Goal: Answer question/provide support: Share knowledge or assist other users

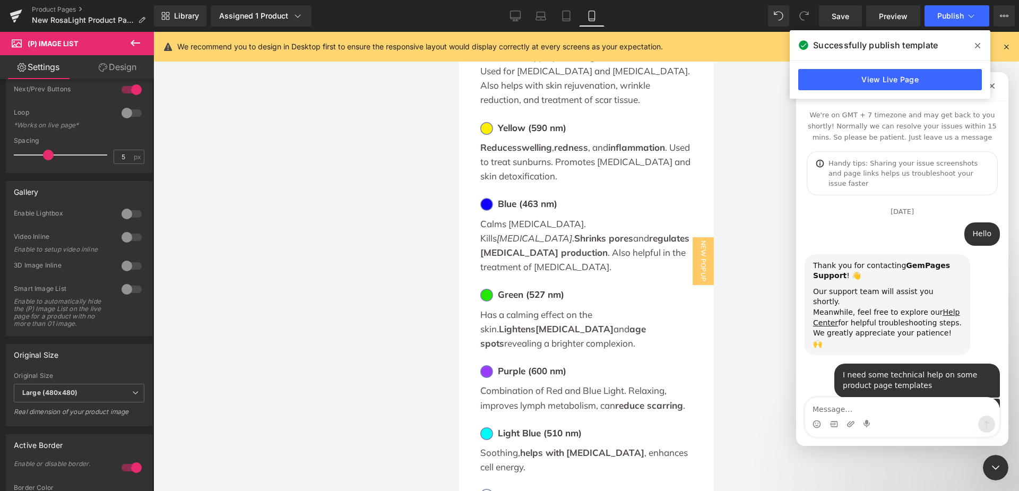
scroll to position [2, 0]
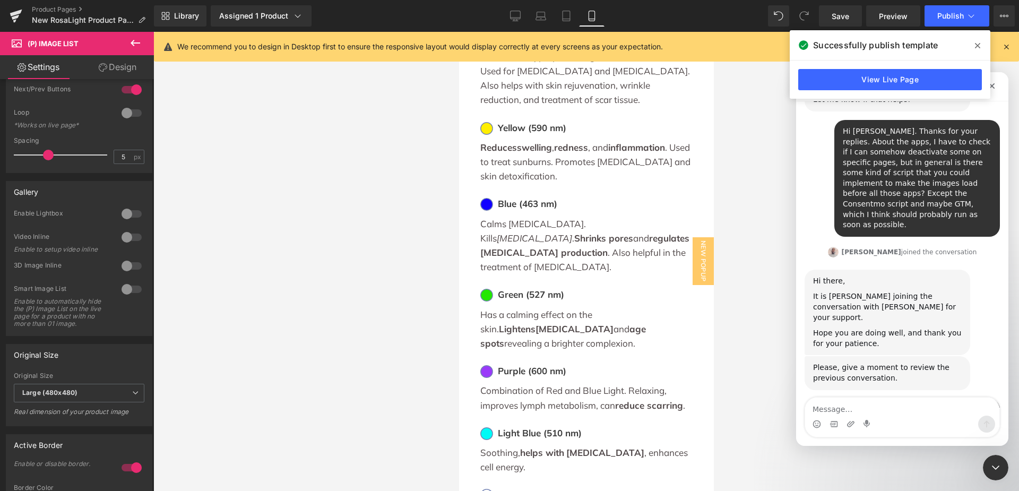
click at [882, 412] on textarea "Message…" at bounding box center [902, 406] width 194 height 18
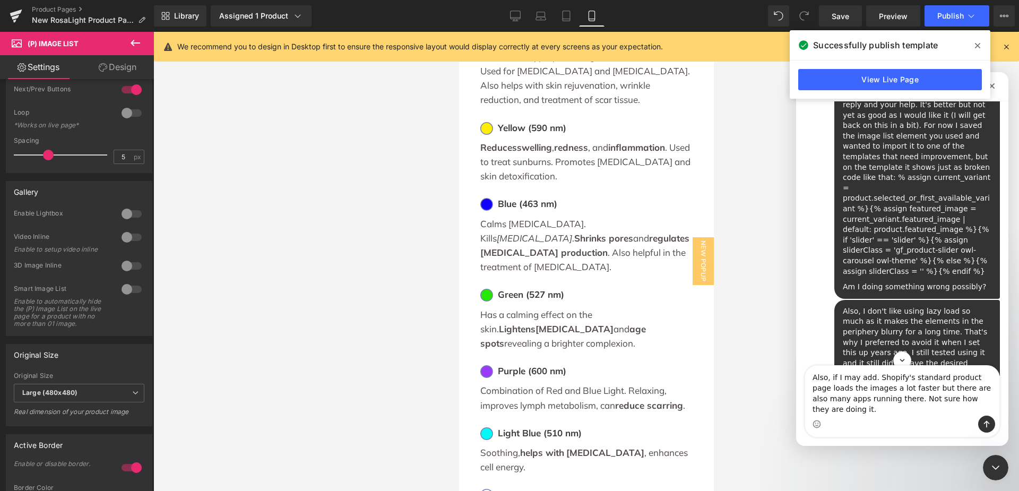
scroll to position [4039, 0]
drag, startPoint x: 960, startPoint y: 211, endPoint x: 834, endPoint y: 200, distance: 126.8
click at [834, 311] on div "Also, I don't like using lazy load so much as it makes the elements in the peri…" at bounding box center [917, 450] width 166 height 278
drag, startPoint x: 870, startPoint y: 208, endPoint x: 966, endPoint y: 213, distance: 96.2
click at [966, 318] on div "Also, I don't like using lazy load so much as it makes the elements in the peri…" at bounding box center [917, 385] width 149 height 135
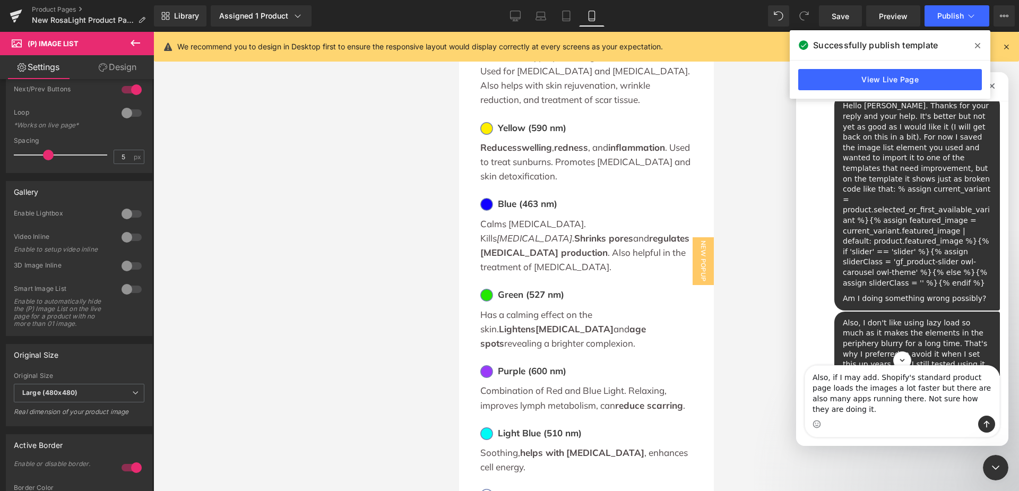
drag, startPoint x: 959, startPoint y: 212, endPoint x: 837, endPoint y: 202, distance: 121.9
click at [843, 318] on div "Also, I don't like using lazy load so much as it makes the elements in the peri…" at bounding box center [917, 385] width 149 height 135
copy link "[URL][DOMAIN_NAME][MEDICAL_DATA][MEDICAL_DATA]"
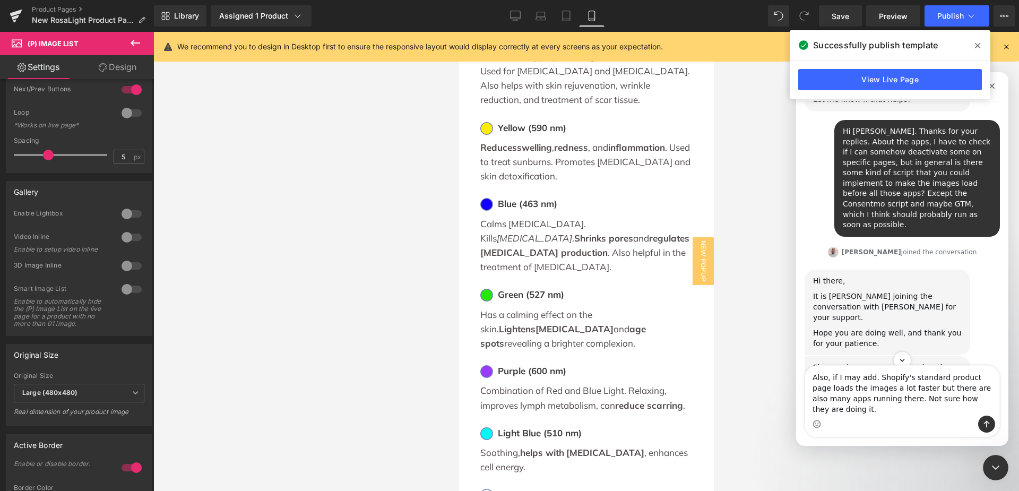
scroll to position [6108, 0]
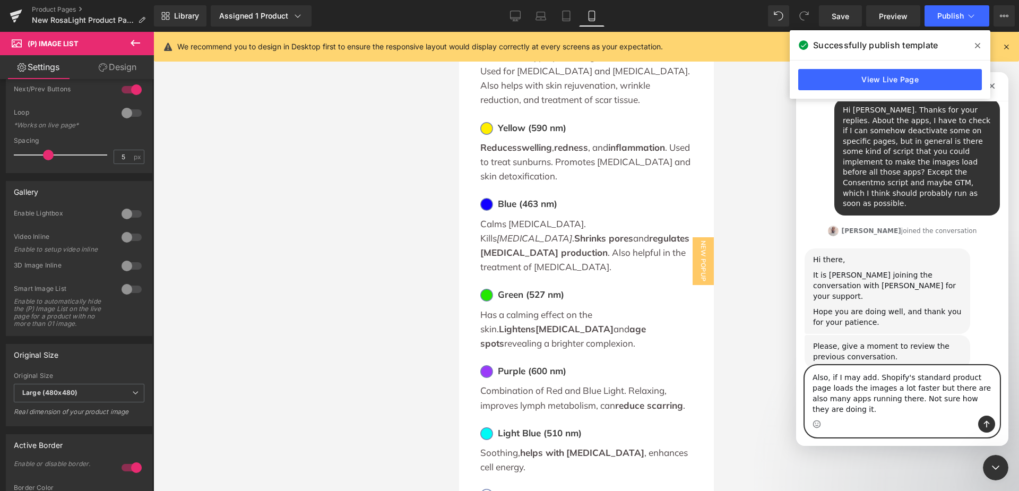
click at [979, 410] on textarea "Also, if I may add. Shopify's standard product page loads the images a lot fast…" at bounding box center [902, 391] width 194 height 50
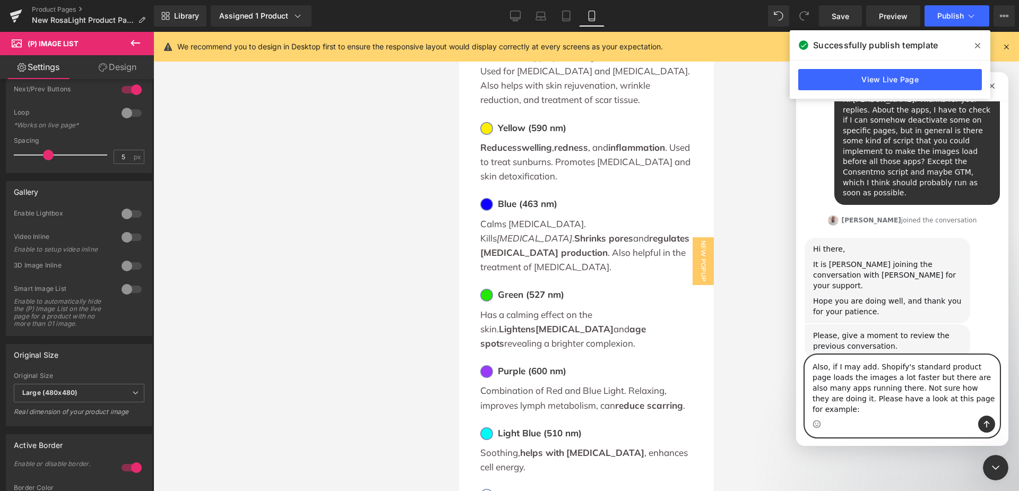
paste textarea "[URL][DOMAIN_NAME][MEDICAL_DATA][MEDICAL_DATA]"
type textarea "Also, if I may add. Shopify's standard product page loads the images a lot fast…"
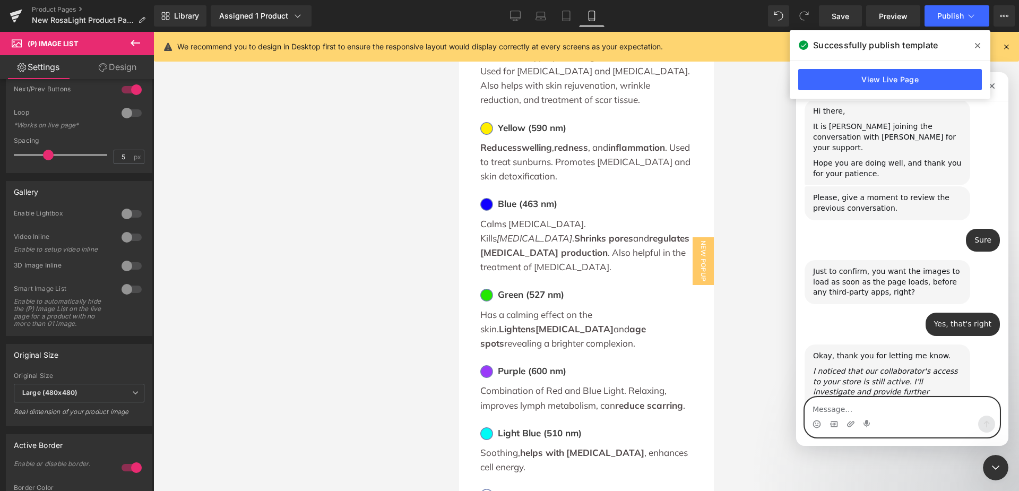
scroll to position [6282, 0]
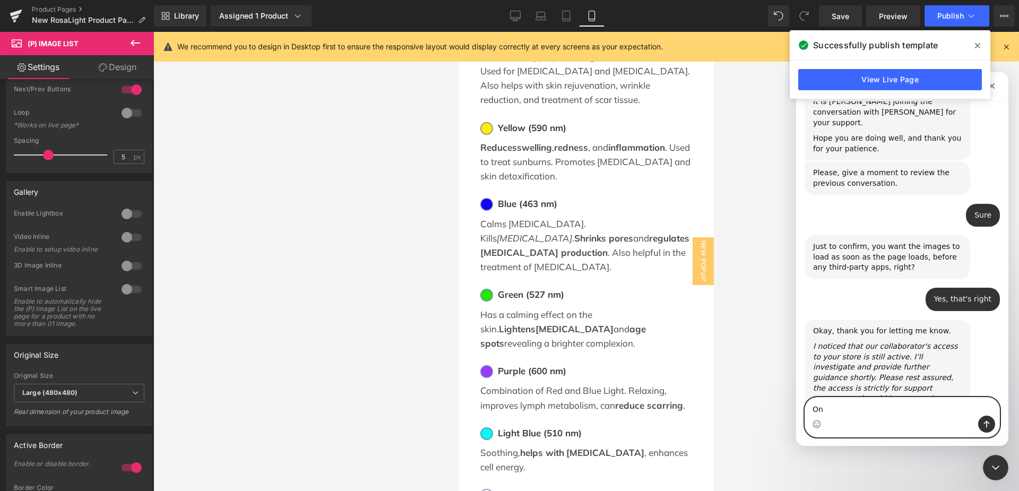
type textarea "O"
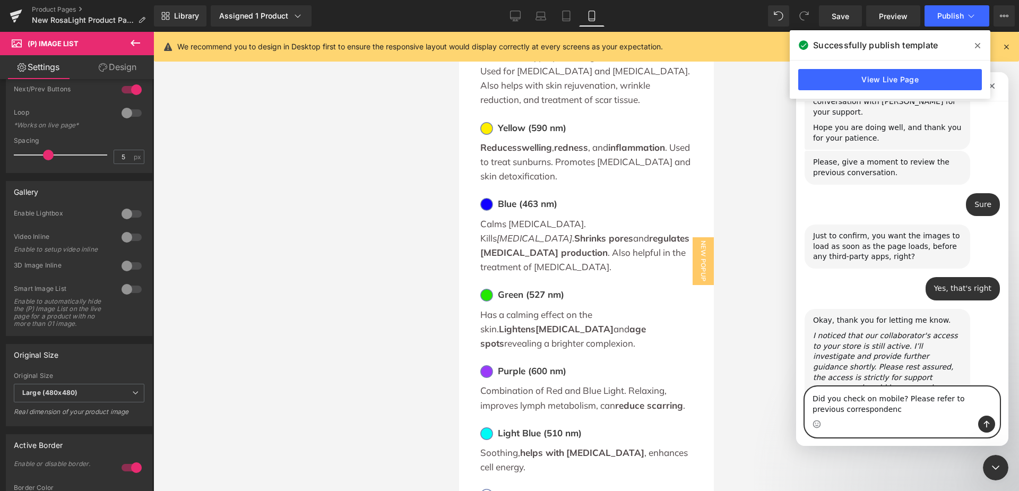
type textarea "Did you check on mobile? Please refer to previous correspondence"
click at [898, 394] on textarea "Did you check on mobile? Please refer to previous correspondence" at bounding box center [902, 401] width 194 height 29
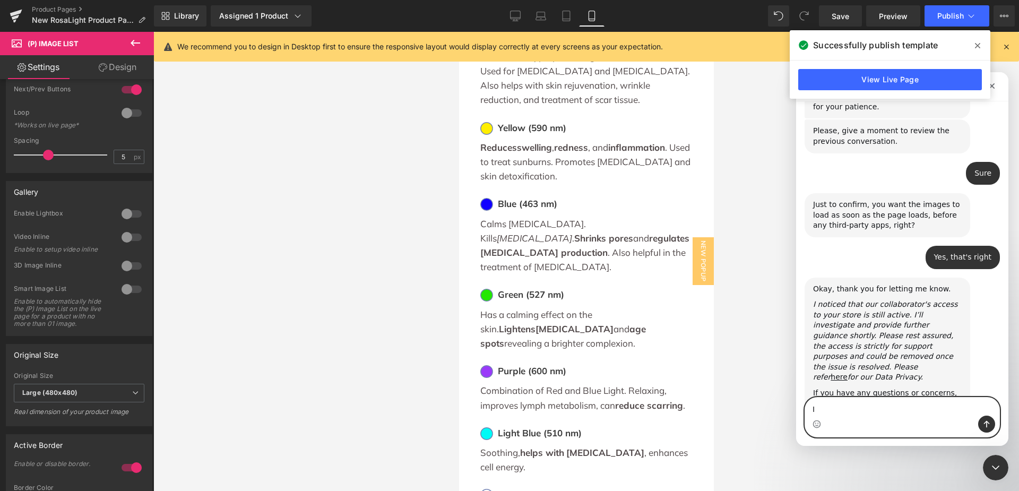
type textarea "I"
type textarea "T"
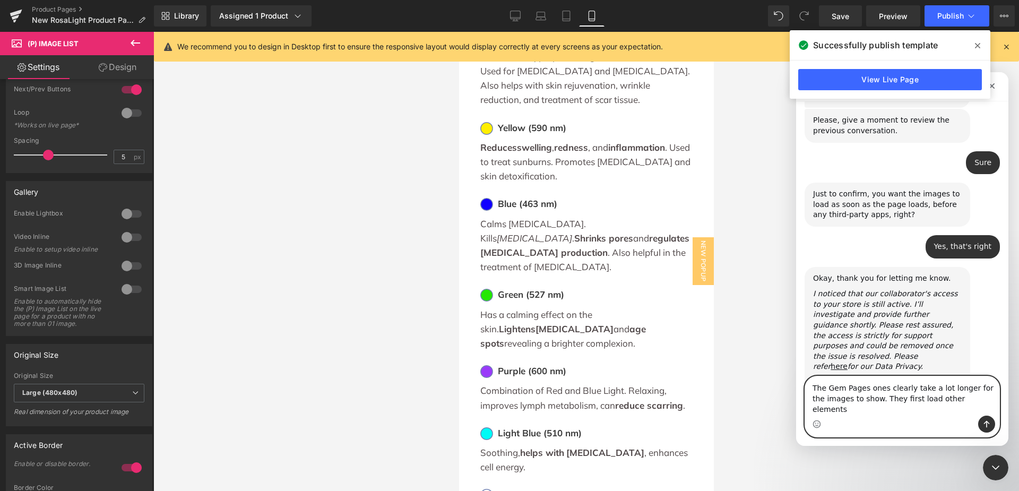
type textarea "The Gem Pages ones clearly take a lot longer for the images to show. They first…"
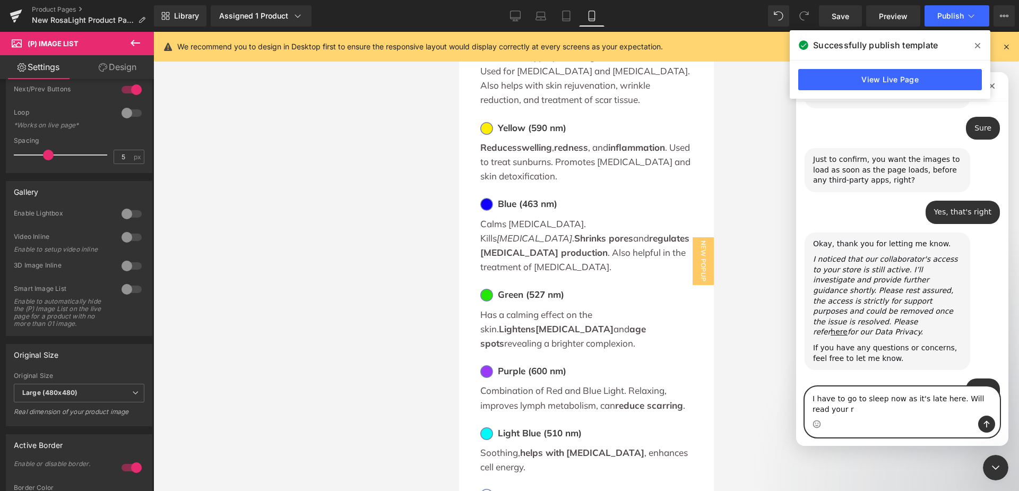
scroll to position [6380, 0]
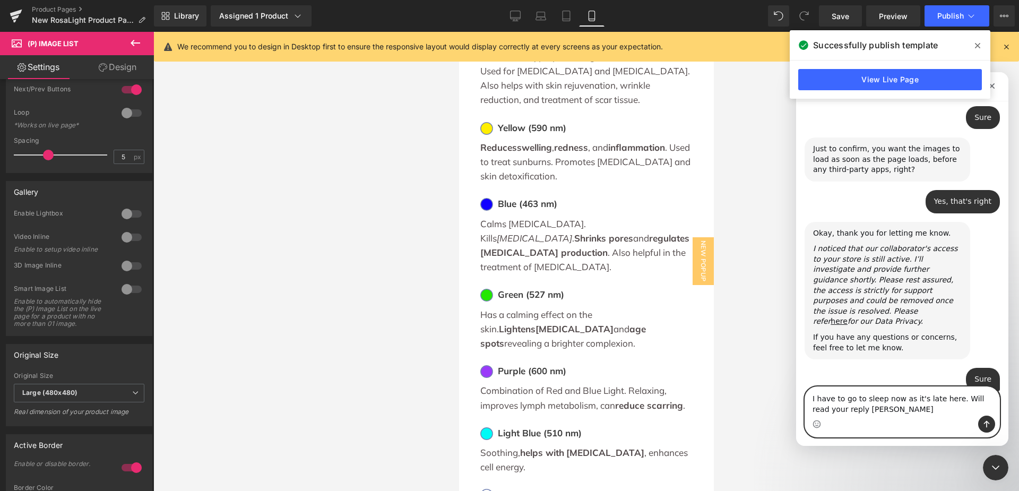
type textarea "I have to go to sleep now as it's late here. Will read your reply [DATE]"
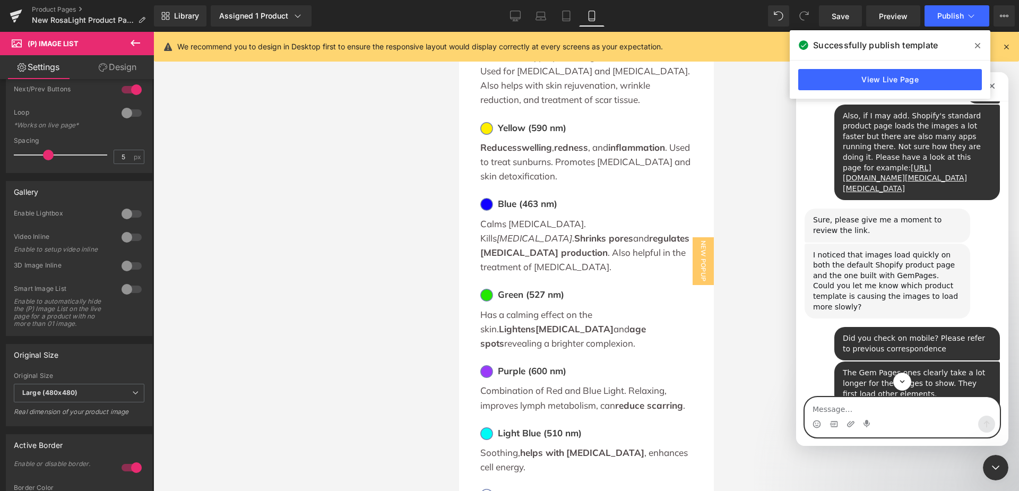
scroll to position [6649, 0]
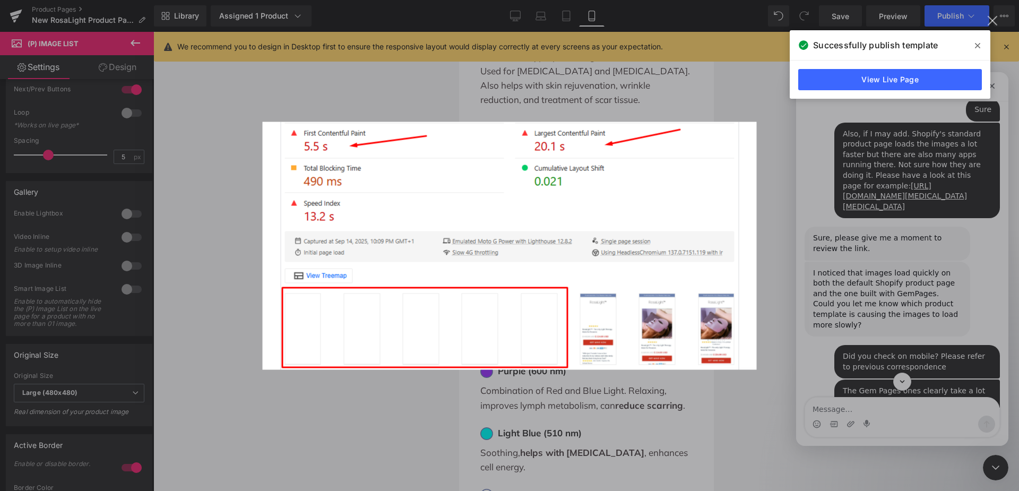
click at [864, 233] on div "Intercom messenger" at bounding box center [509, 245] width 1019 height 491
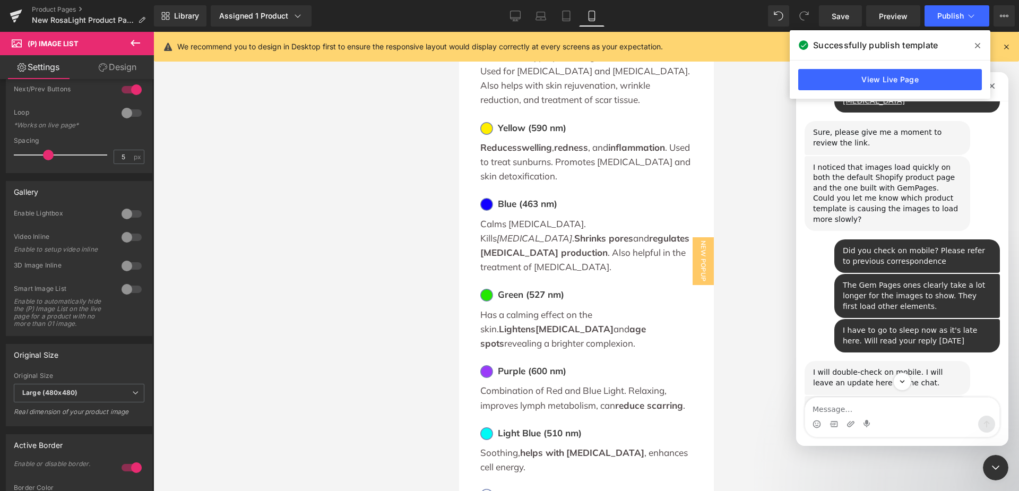
scroll to position [6755, 0]
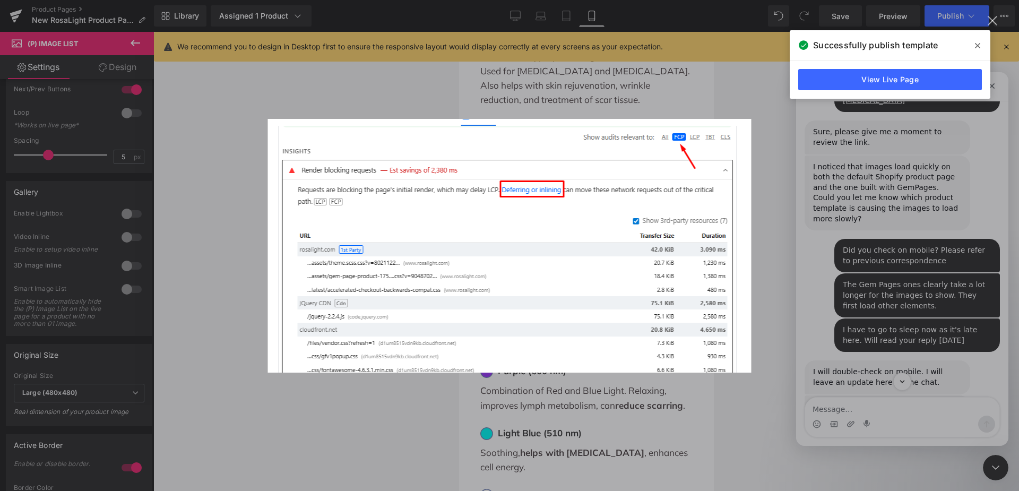
click at [675, 85] on div "Intercom messenger" at bounding box center [509, 245] width 1019 height 491
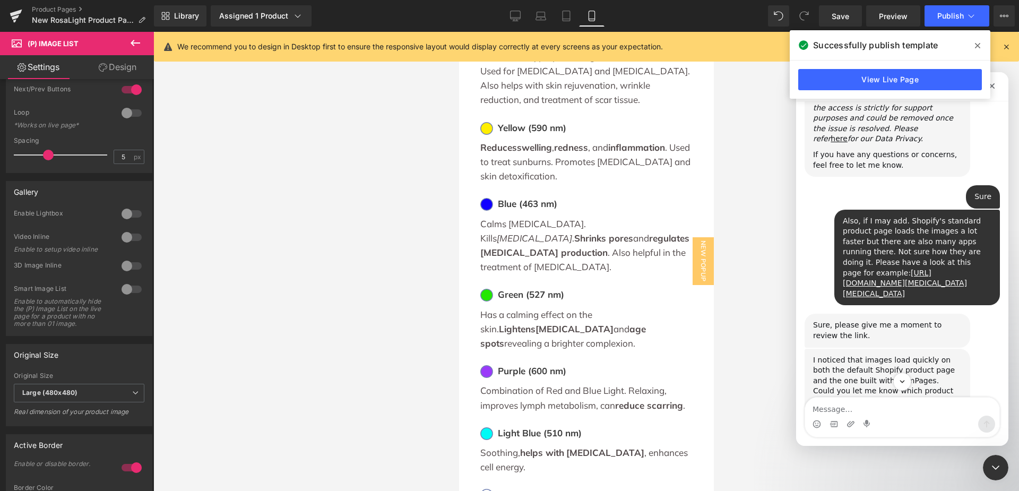
scroll to position [6543, 0]
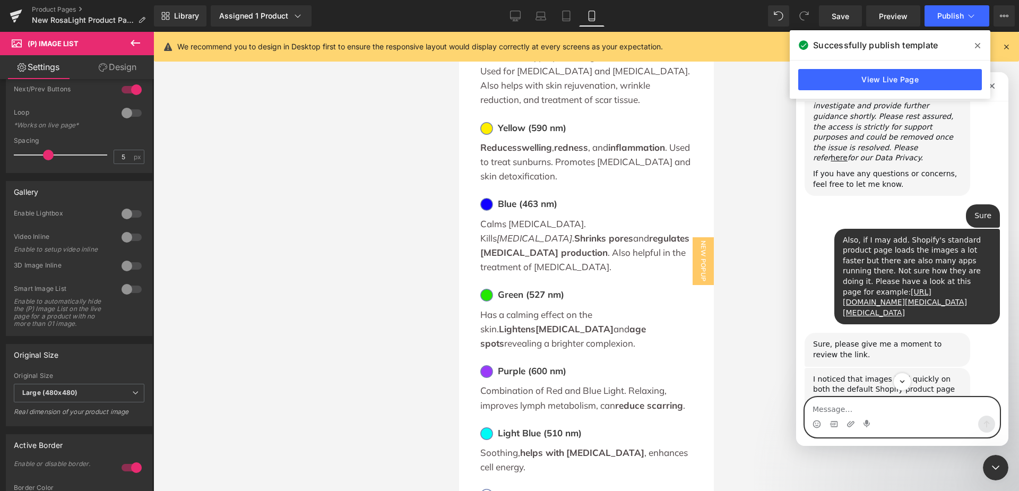
click at [909, 403] on textarea "Message…" at bounding box center [902, 406] width 194 height 18
paste textarea "[URL][DOMAIN_NAME][MEDICAL_DATA]"
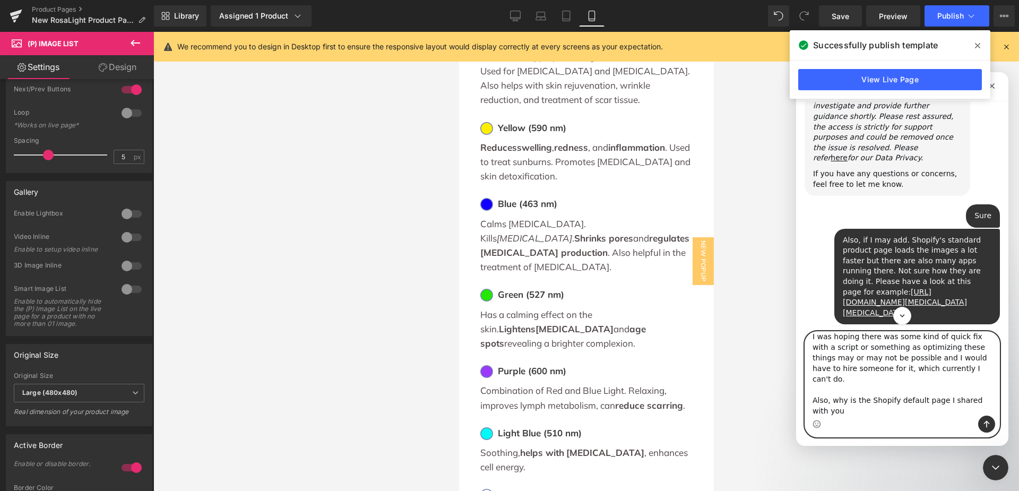
scroll to position [60, 0]
click at [932, 400] on textarea "Please also check this one as this is the main product page currently: [URL][DO…" at bounding box center [902, 374] width 194 height 84
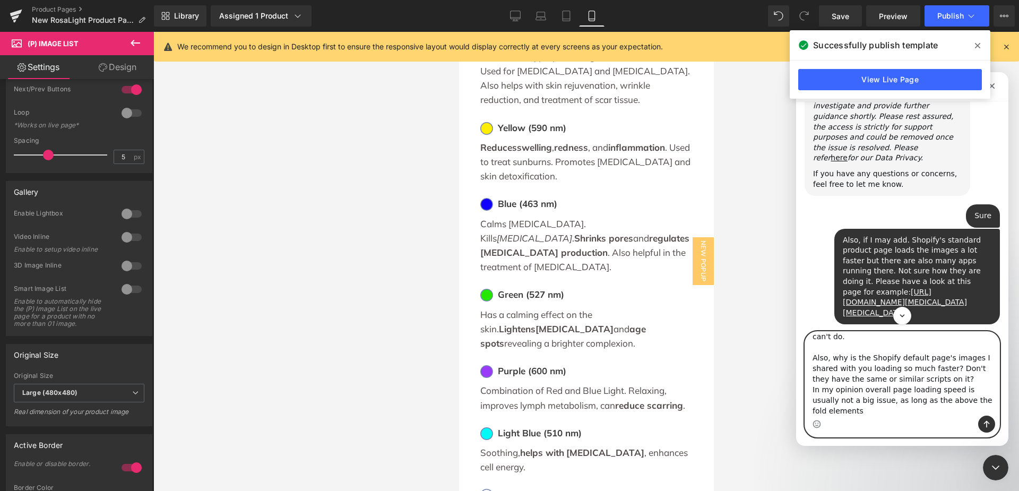
scroll to position [102, 0]
type textarea "Please also check this one as this is the main product page currently: [URL][DO…"
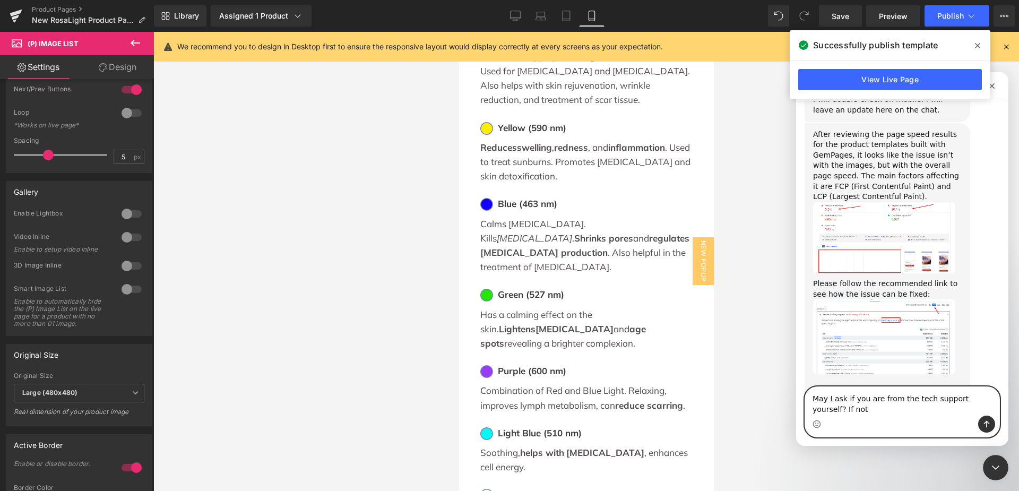
scroll to position [7038, 0]
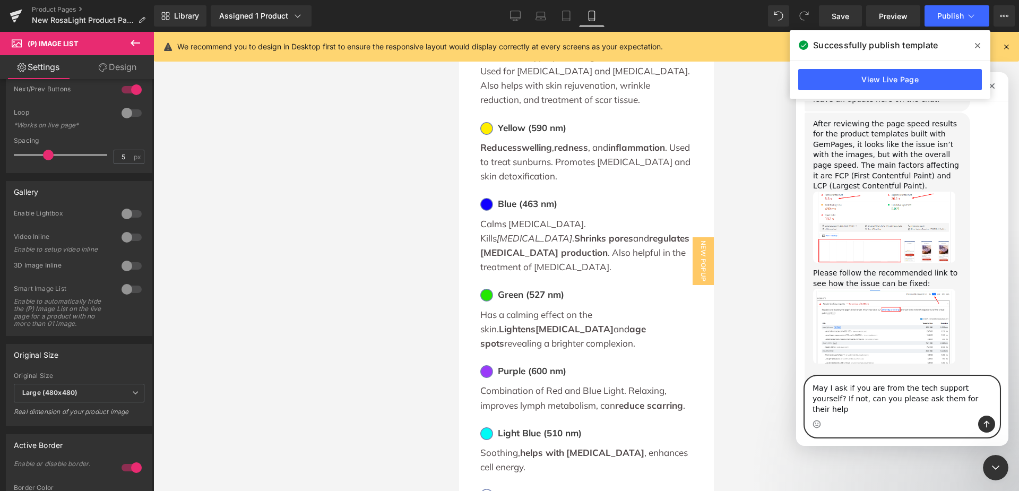
type textarea "May I ask if you are from the tech support yourself? If not, can you please ask…"
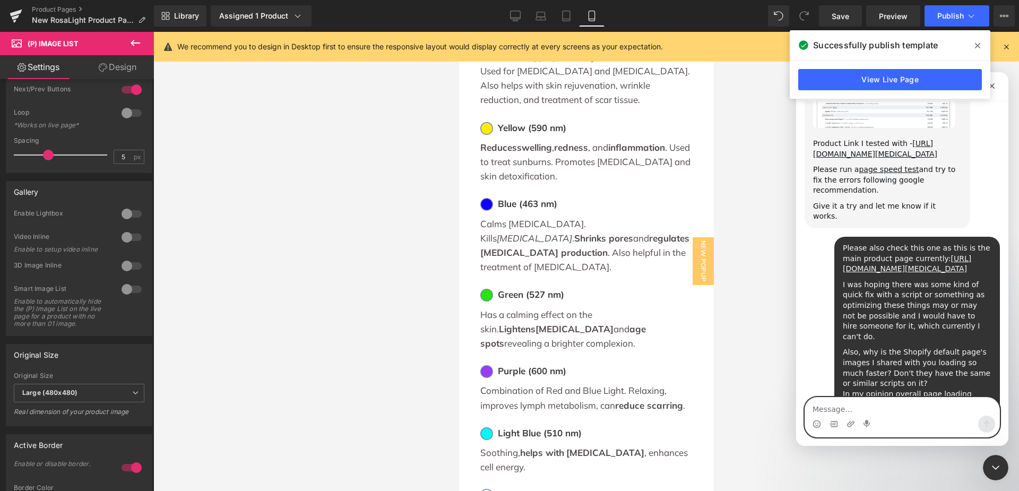
scroll to position [7276, 0]
click at [868, 404] on textarea "Message…" at bounding box center [902, 406] width 194 height 18
type textarea "Ok, thank you"
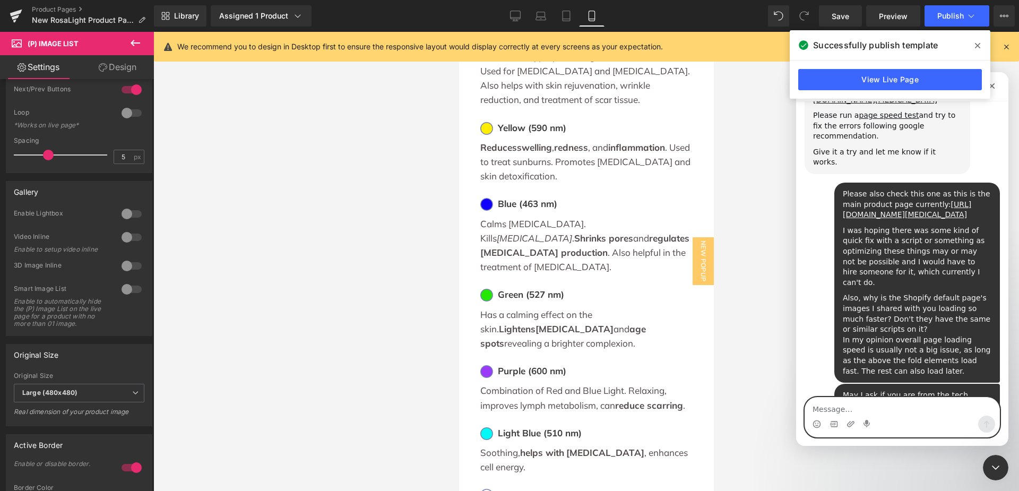
scroll to position [7331, 0]
click at [885, 409] on textarea "Message…" at bounding box center [902, 406] width 194 height 18
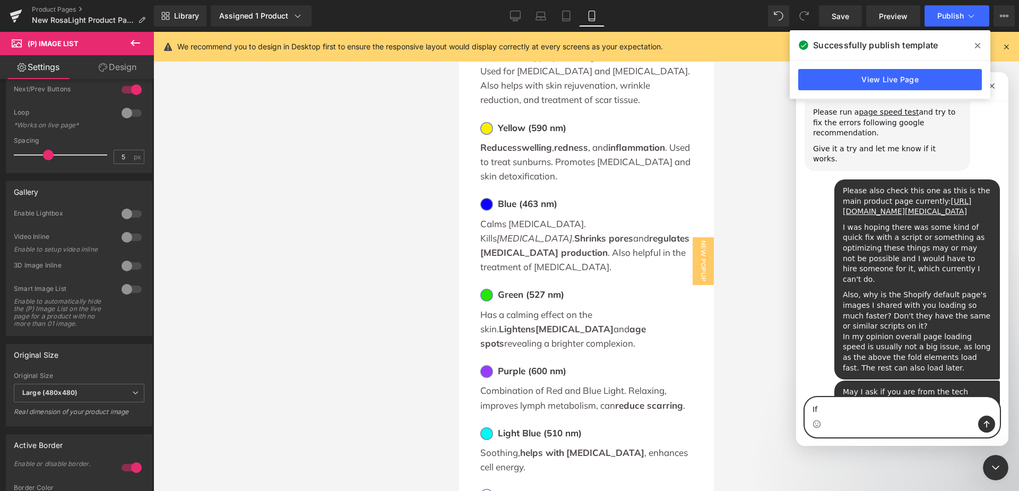
type textarea "I"
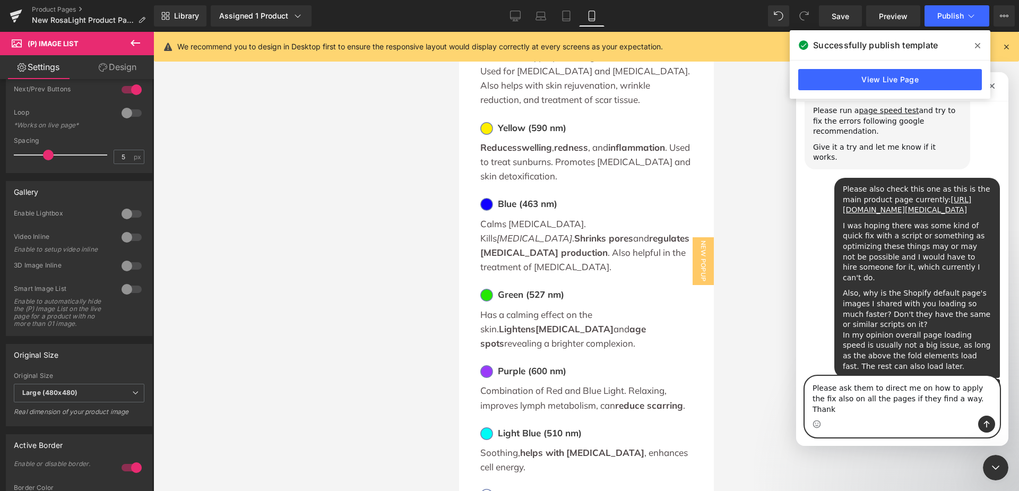
type textarea "Please ask them to direct me on how to apply the fix also on all the pages if t…"
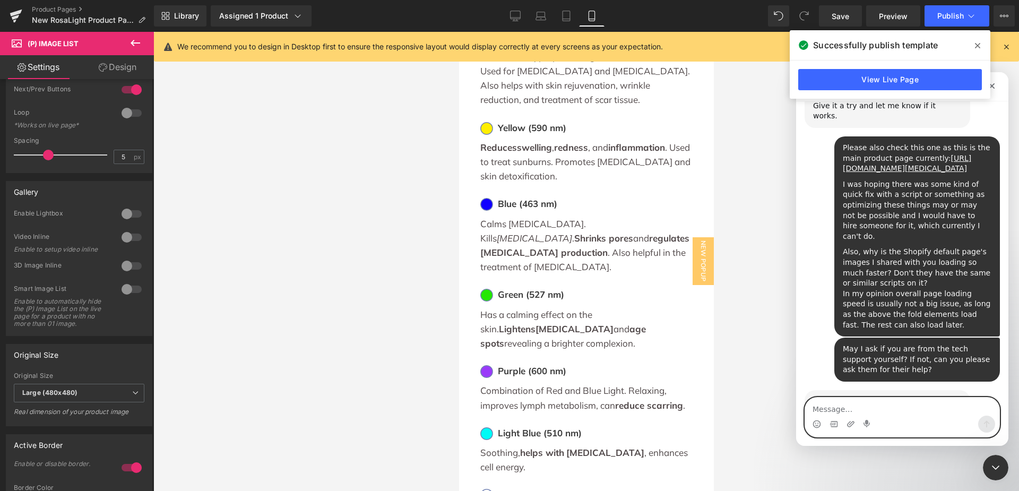
scroll to position [7406, 0]
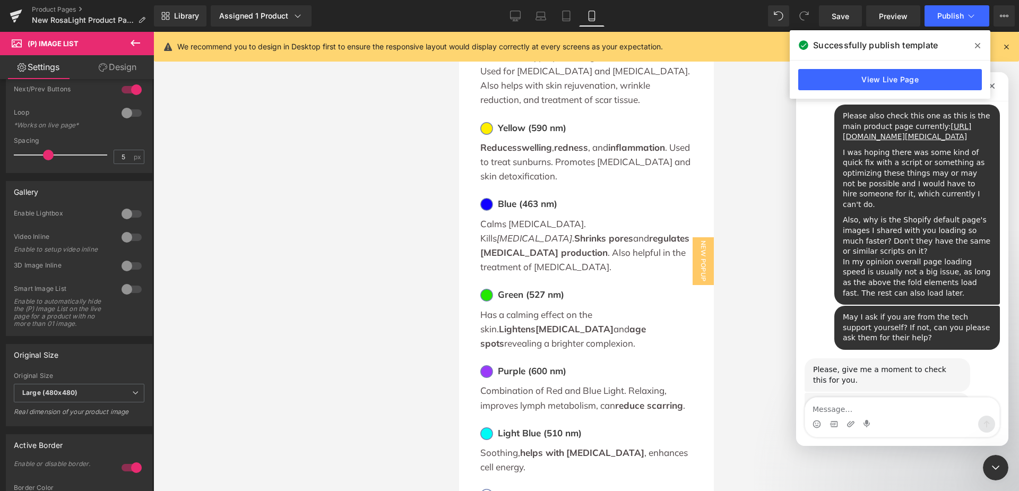
click at [385, 331] on div at bounding box center [509, 229] width 1019 height 459
